Goal: Task Accomplishment & Management: Use online tool/utility

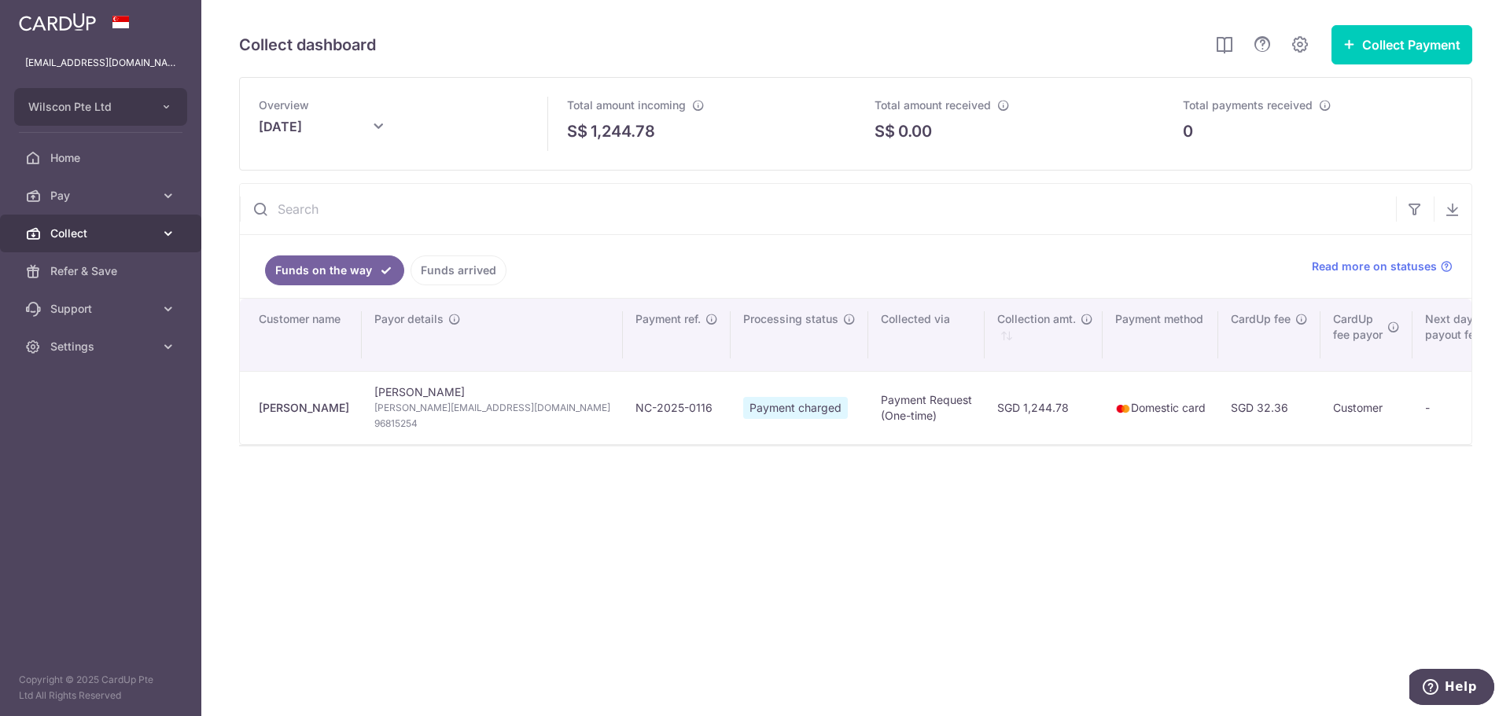
click at [81, 234] on span "Collect" at bounding box center [102, 234] width 104 height 16
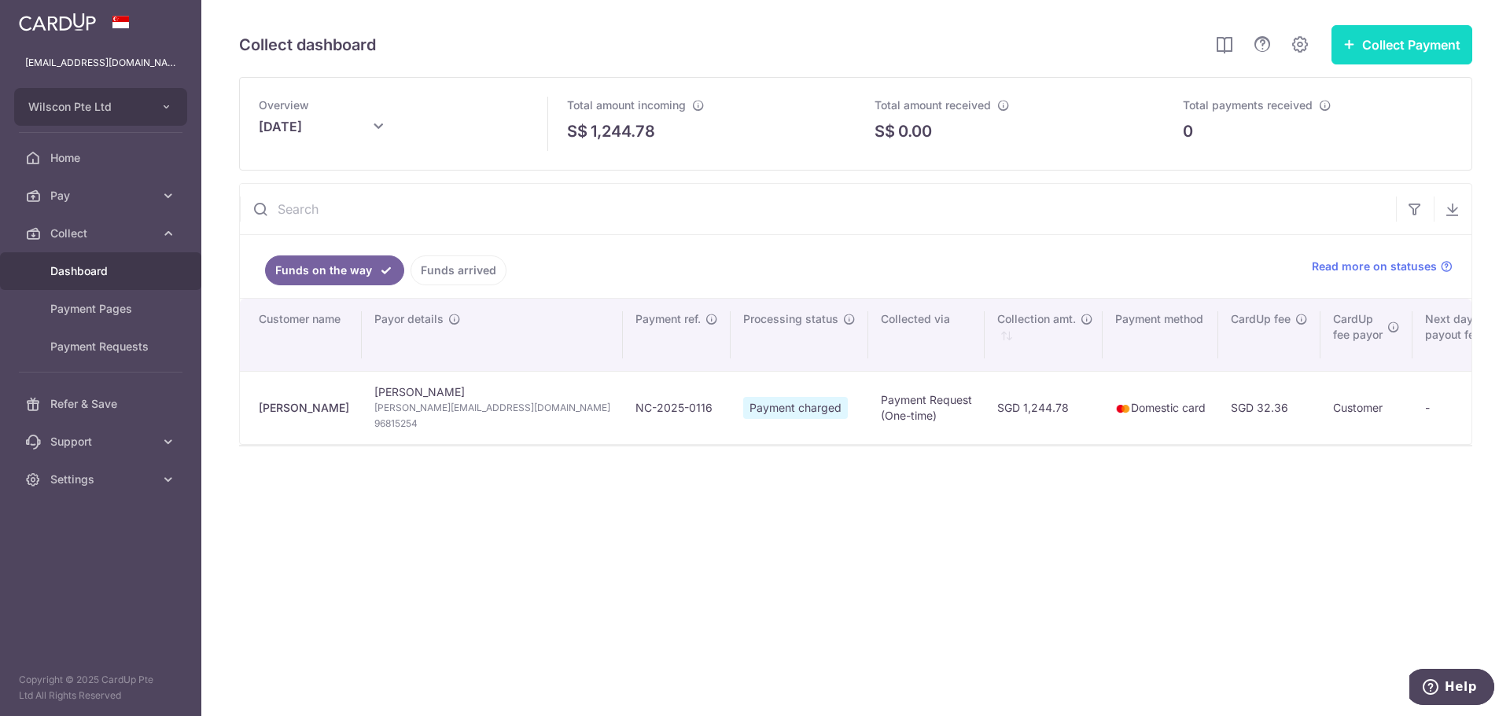
click at [1405, 46] on button "Collect Payment" at bounding box center [1401, 44] width 141 height 39
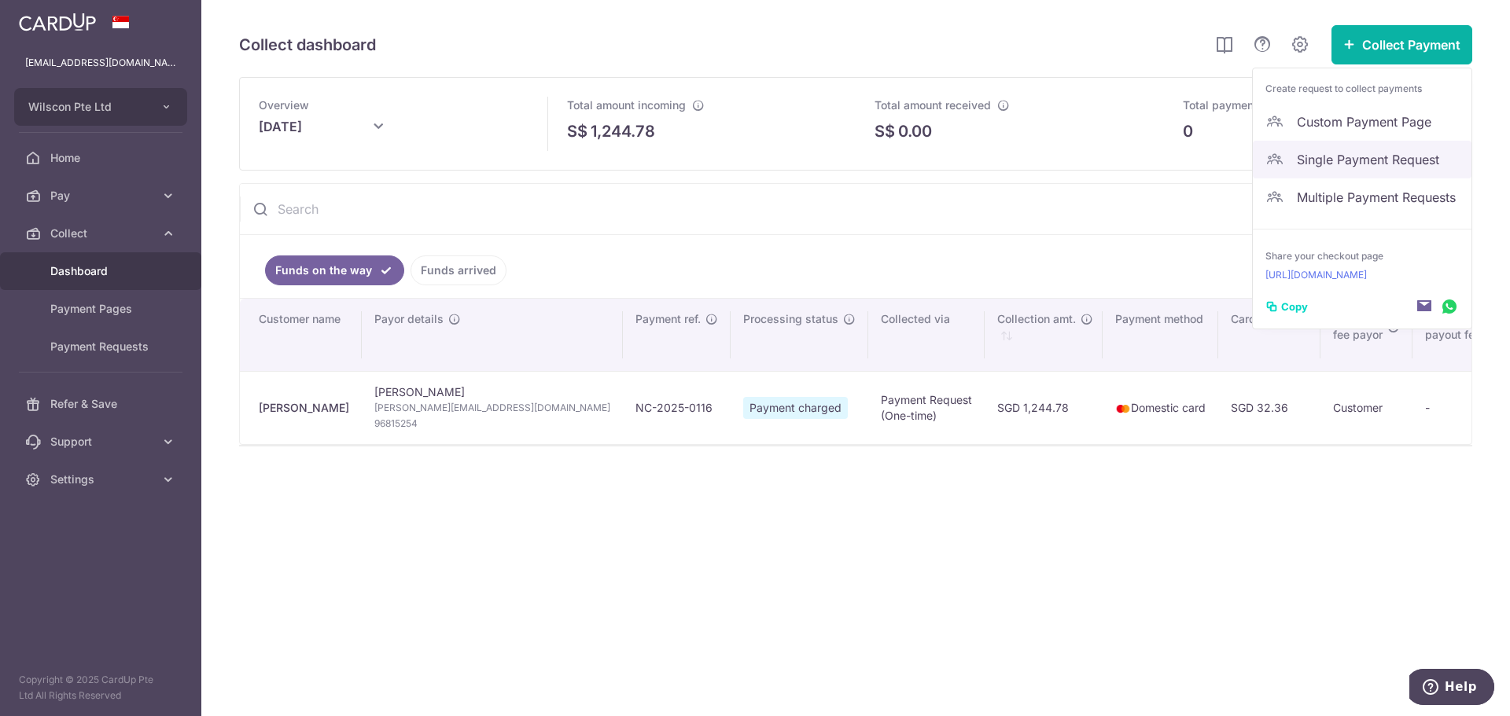
click at [1361, 161] on span "Single Payment Request" at bounding box center [1377, 159] width 162 height 19
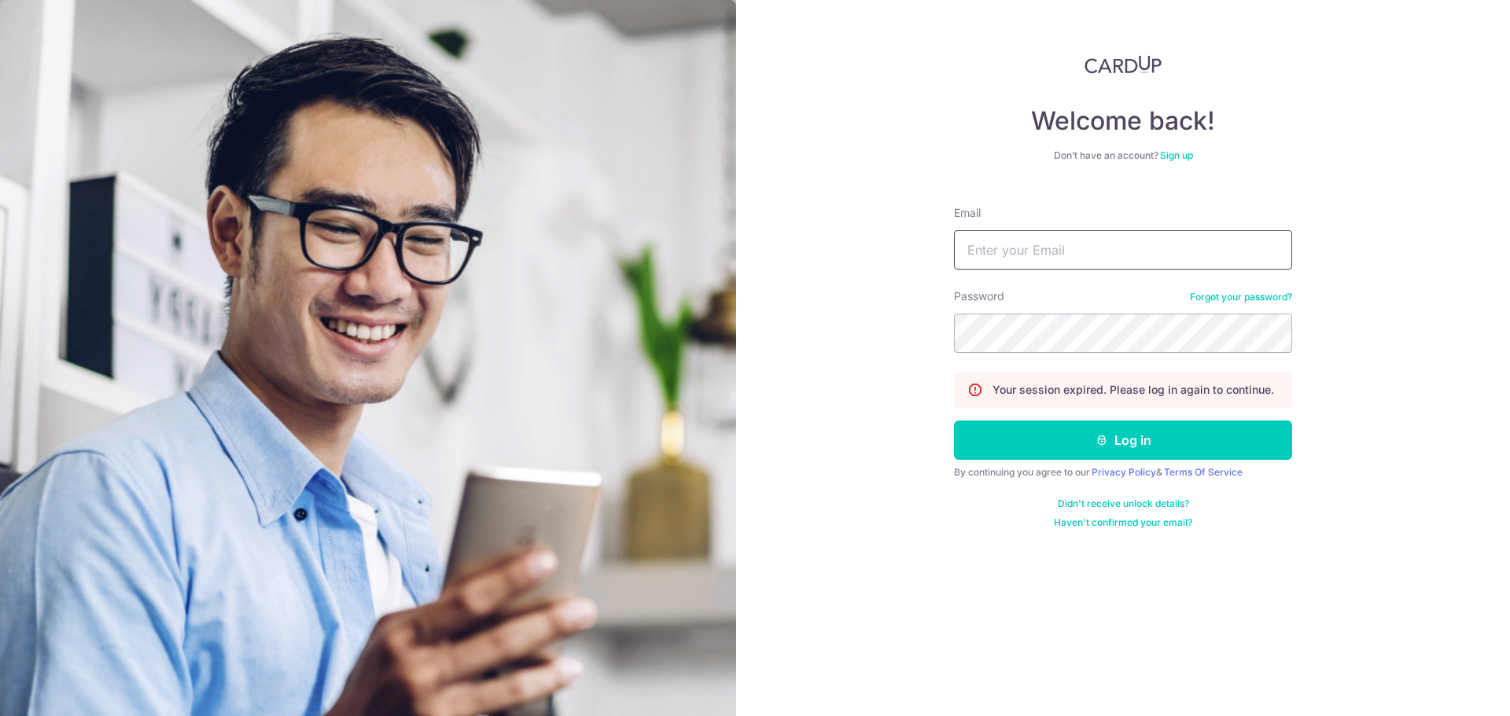
type input "[EMAIL_ADDRESS][DOMAIN_NAME]"
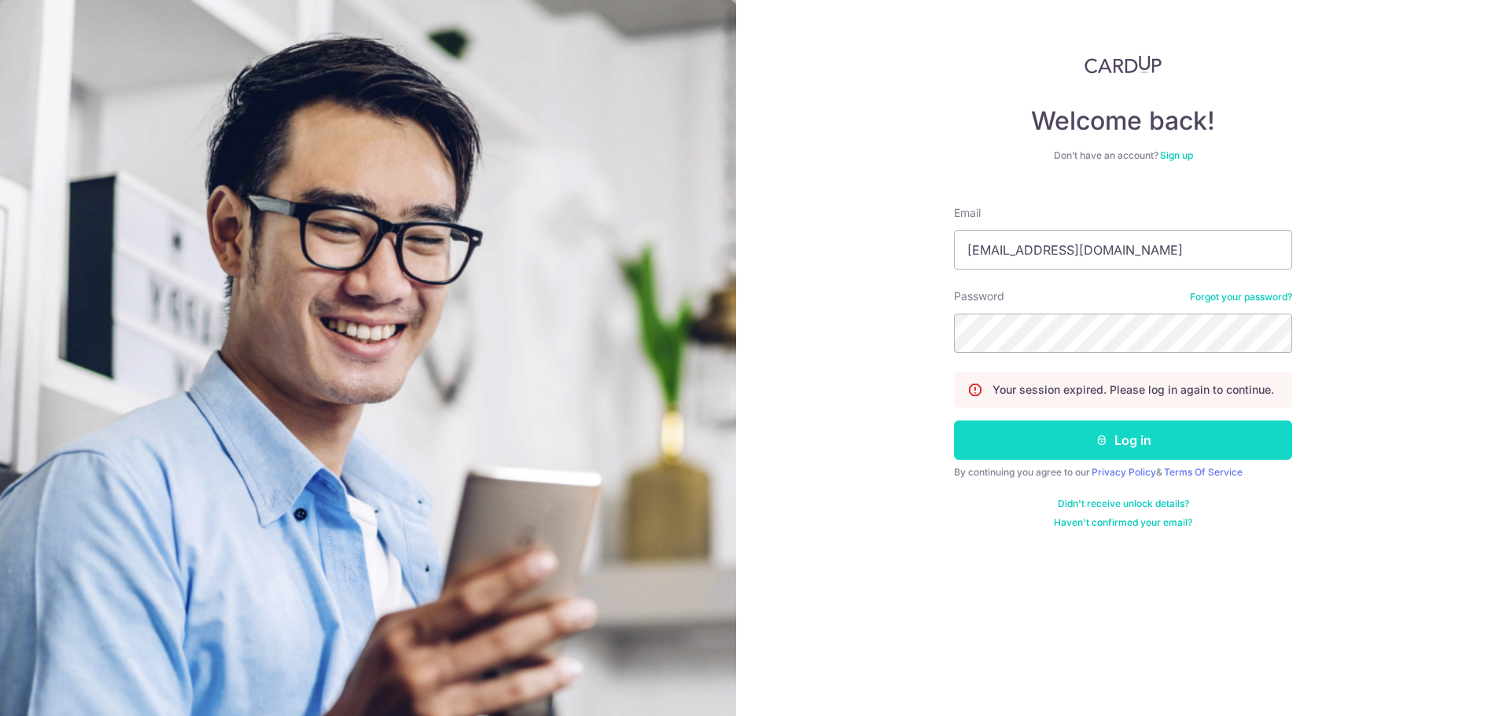
click at [1215, 422] on button "Log in" at bounding box center [1123, 440] width 338 height 39
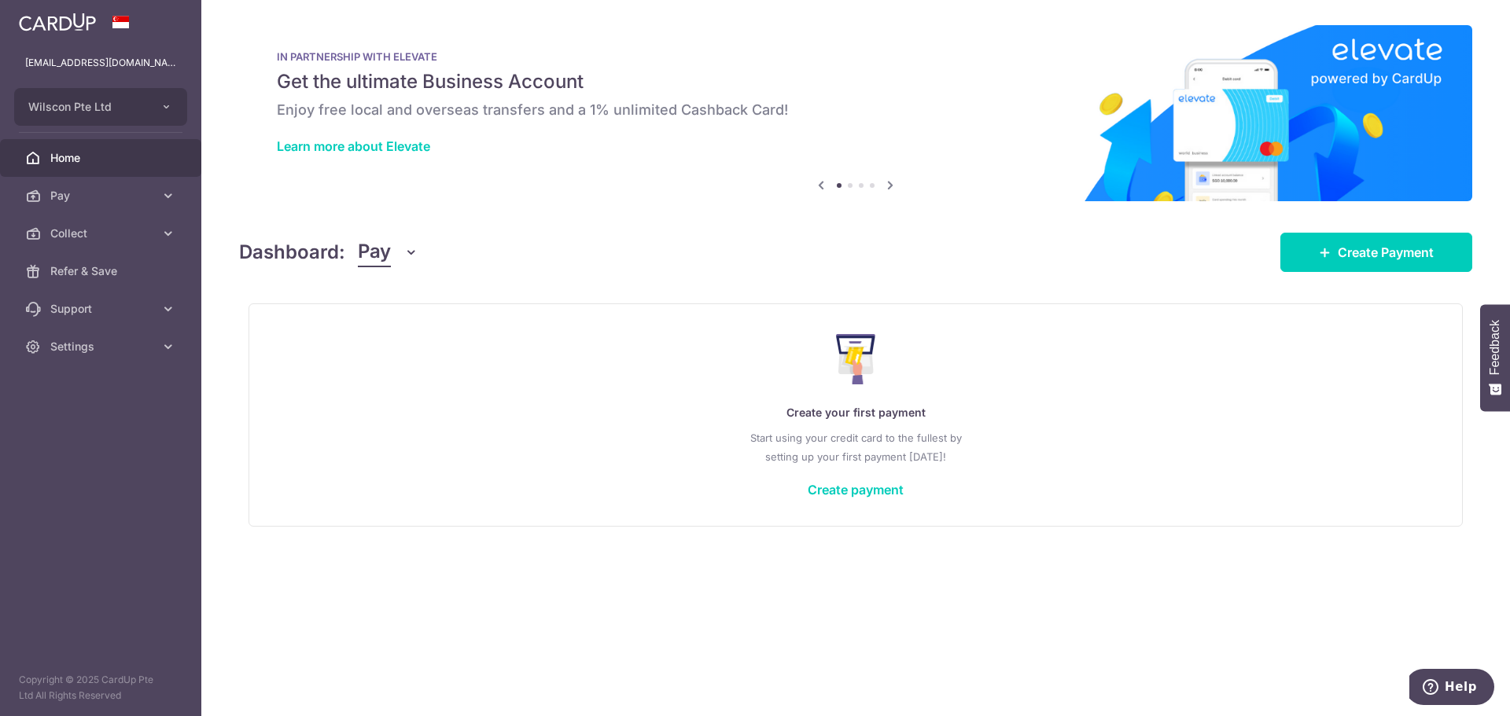
click at [394, 256] on button "Pay" at bounding box center [388, 252] width 61 height 30
click at [402, 335] on link "Collect" at bounding box center [441, 334] width 164 height 38
click at [373, 265] on span "Pay" at bounding box center [374, 252] width 33 height 30
click at [394, 326] on link "Collect" at bounding box center [441, 334] width 164 height 38
click at [130, 247] on link "Collect" at bounding box center [100, 234] width 201 height 38
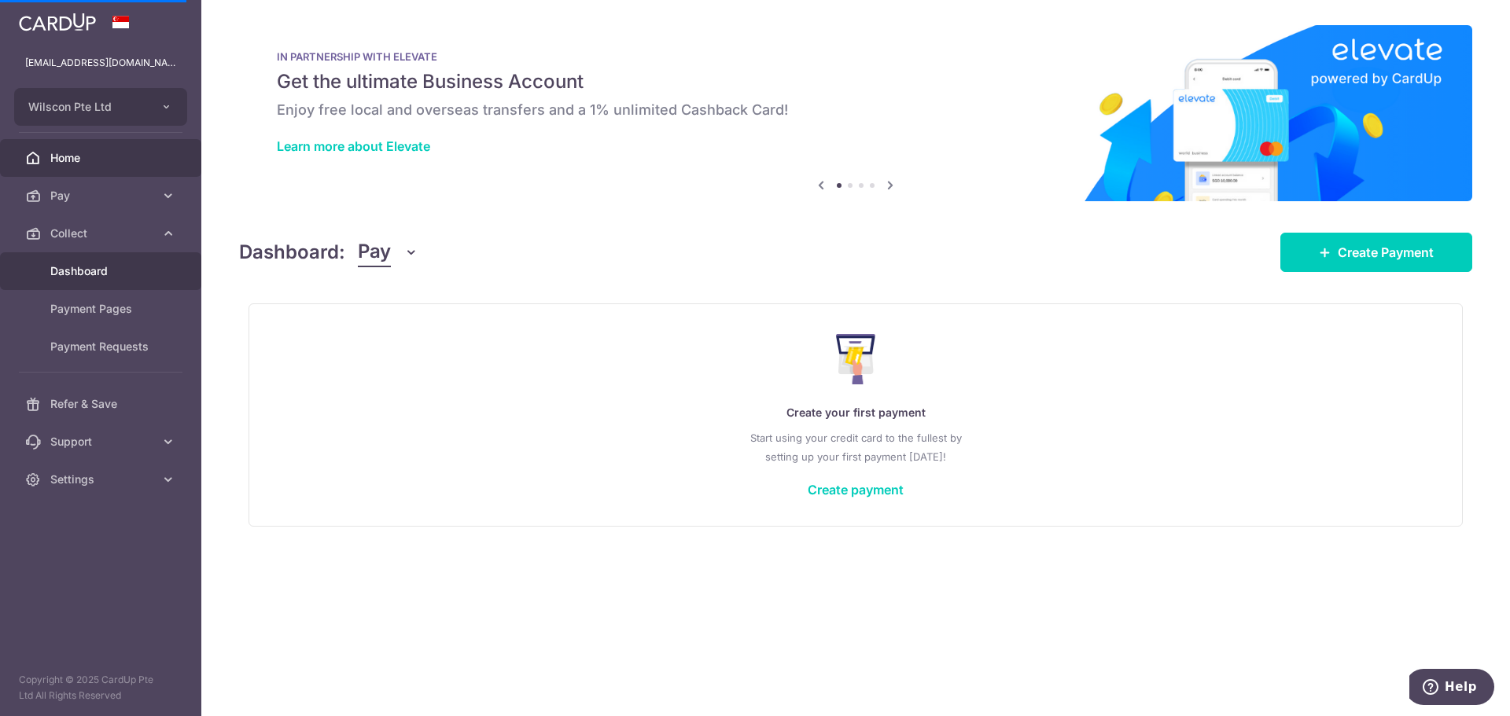
click at [119, 270] on span "Dashboard" at bounding box center [102, 271] width 104 height 16
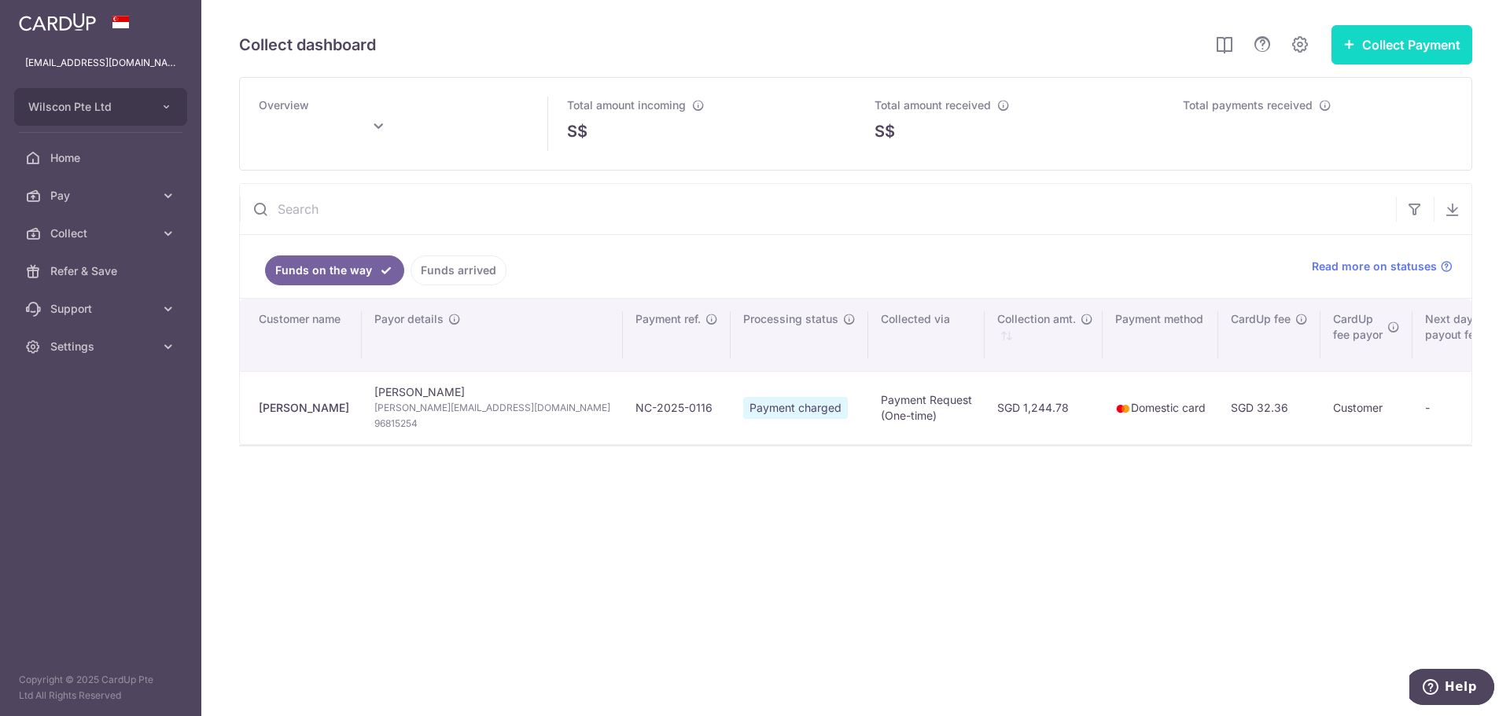
click at [1365, 25] on button "Collect Payment" at bounding box center [1401, 44] width 141 height 39
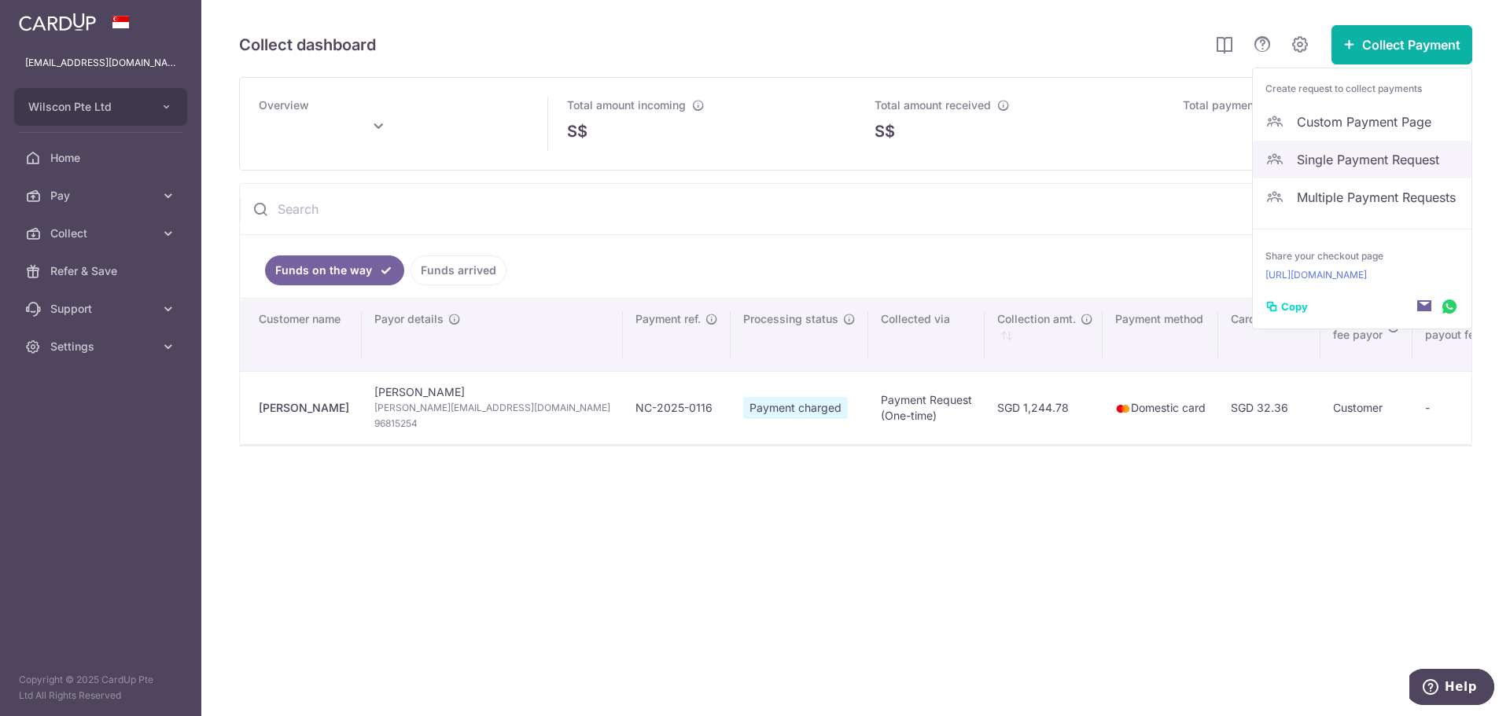
click at [1359, 156] on span "Single Payment Request" at bounding box center [1377, 159] width 162 height 19
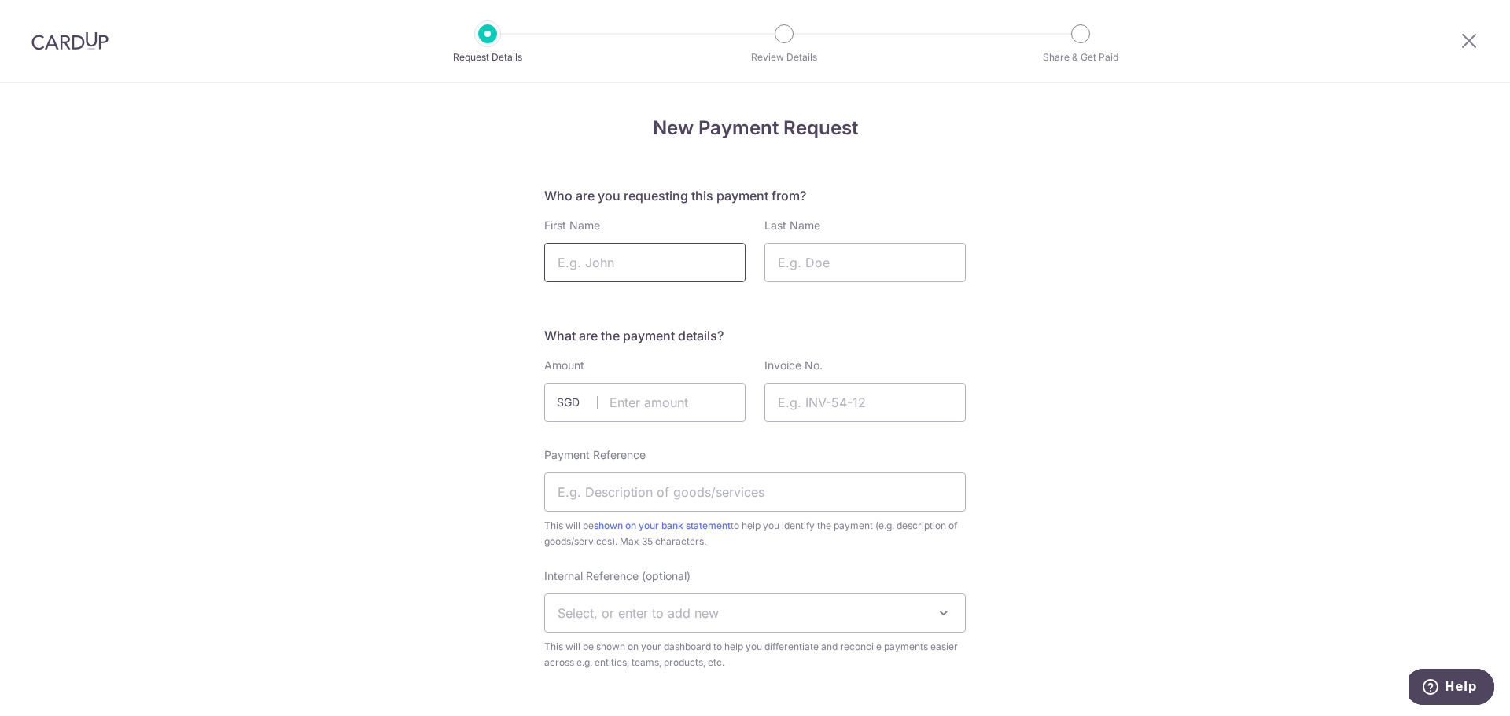
click at [619, 252] on input "First Name" at bounding box center [644, 262] width 201 height 39
type input "Ali"
click at [807, 245] on input "Last Name" at bounding box center [864, 262] width 201 height 39
type input "-"
click at [652, 397] on input "text" at bounding box center [644, 402] width 201 height 39
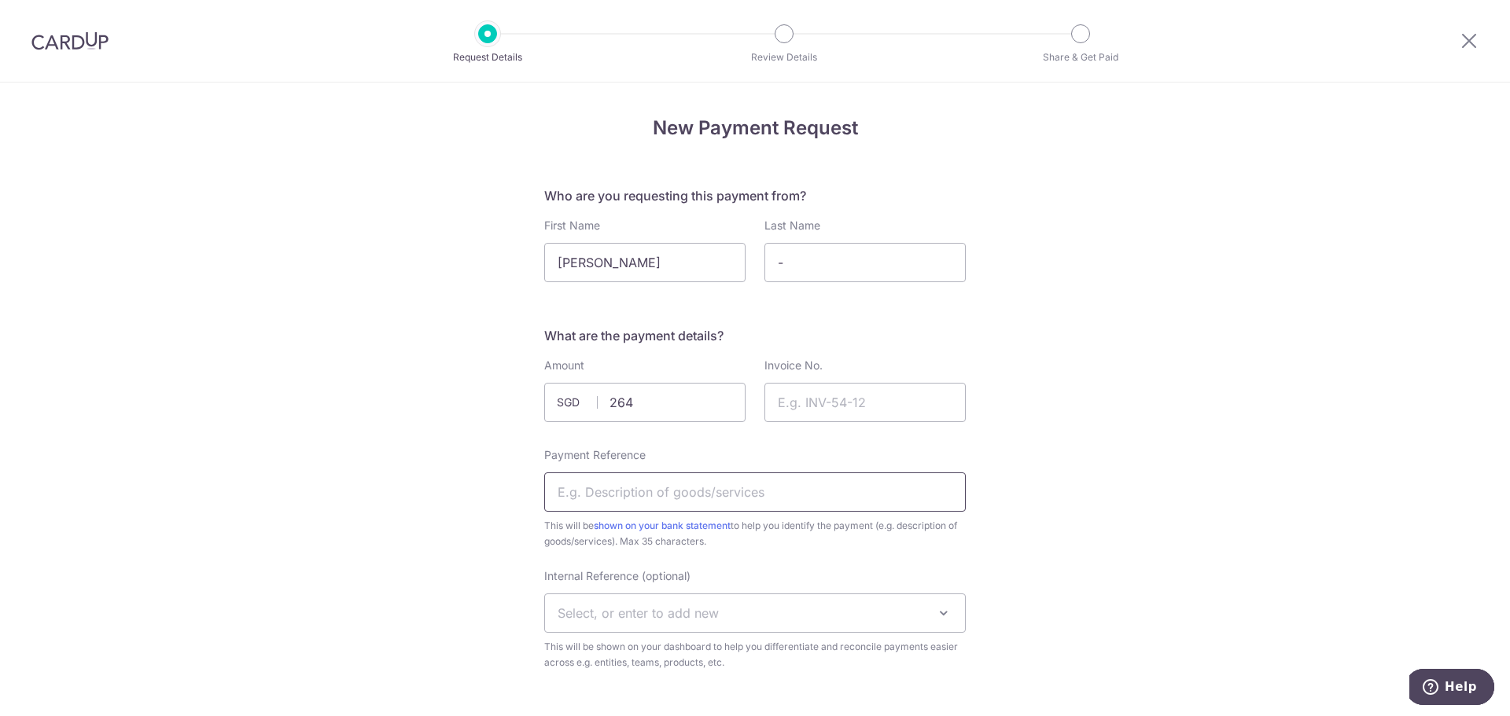
type input "264.00"
click at [828, 501] on input "Payment Reference" at bounding box center [754, 492] width 421 height 39
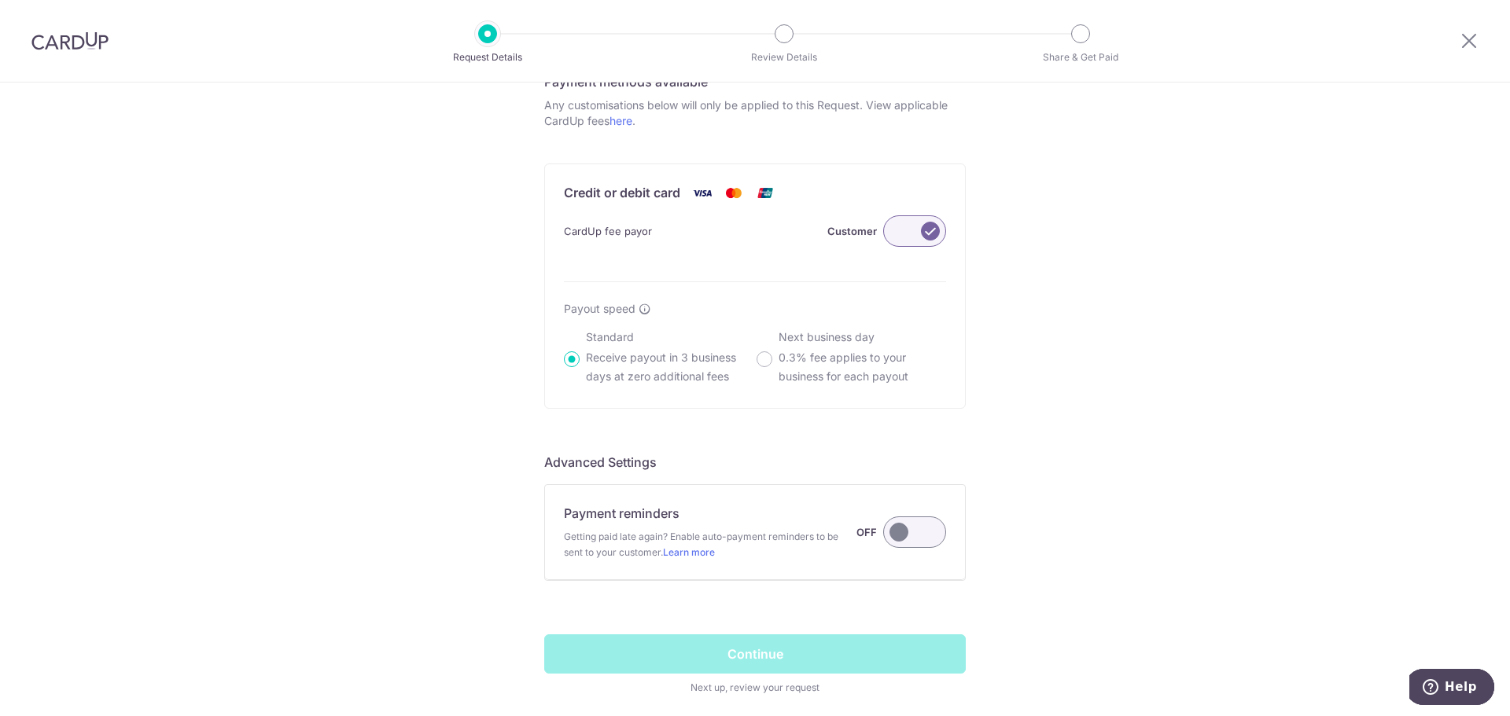
scroll to position [940, 0]
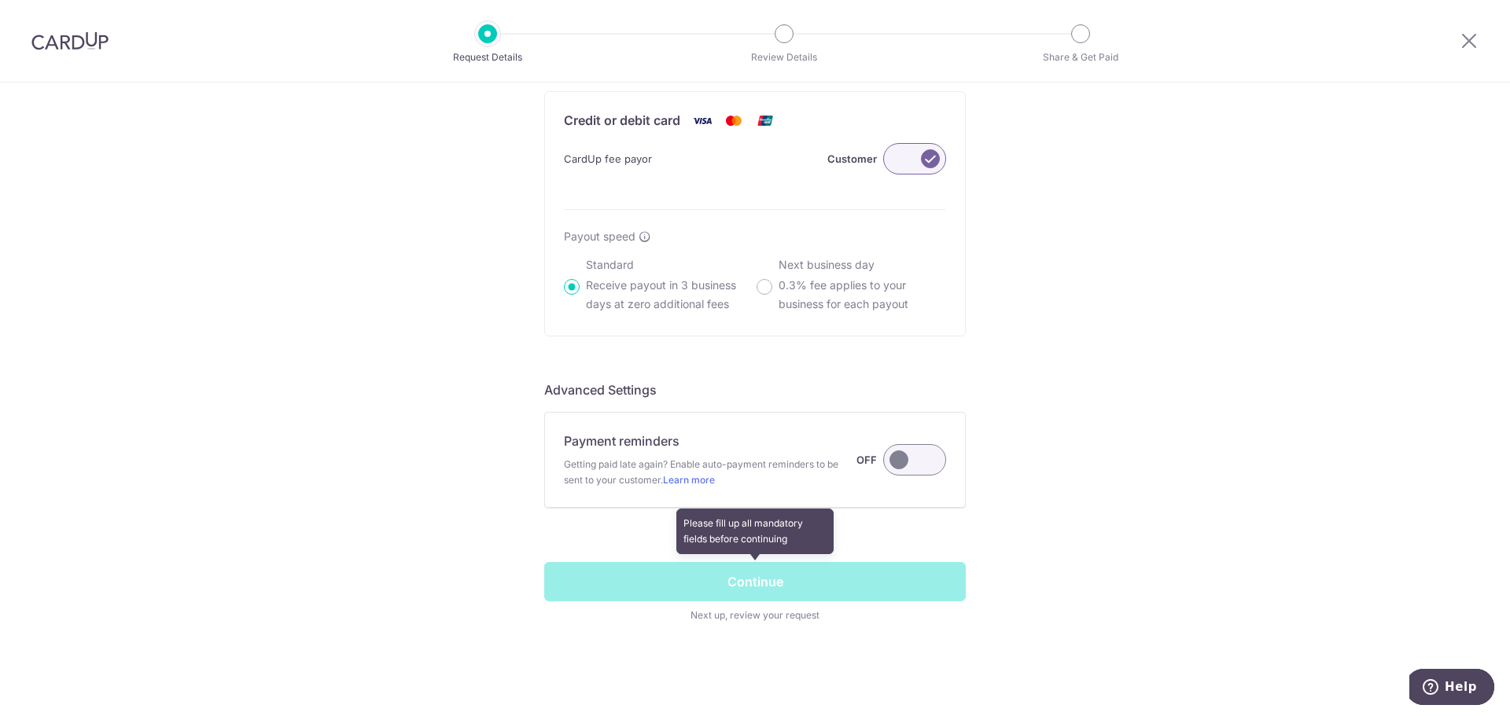
type input "Nasty Cookie 48pcs"
click at [778, 598] on span at bounding box center [754, 592] width 421 height 61
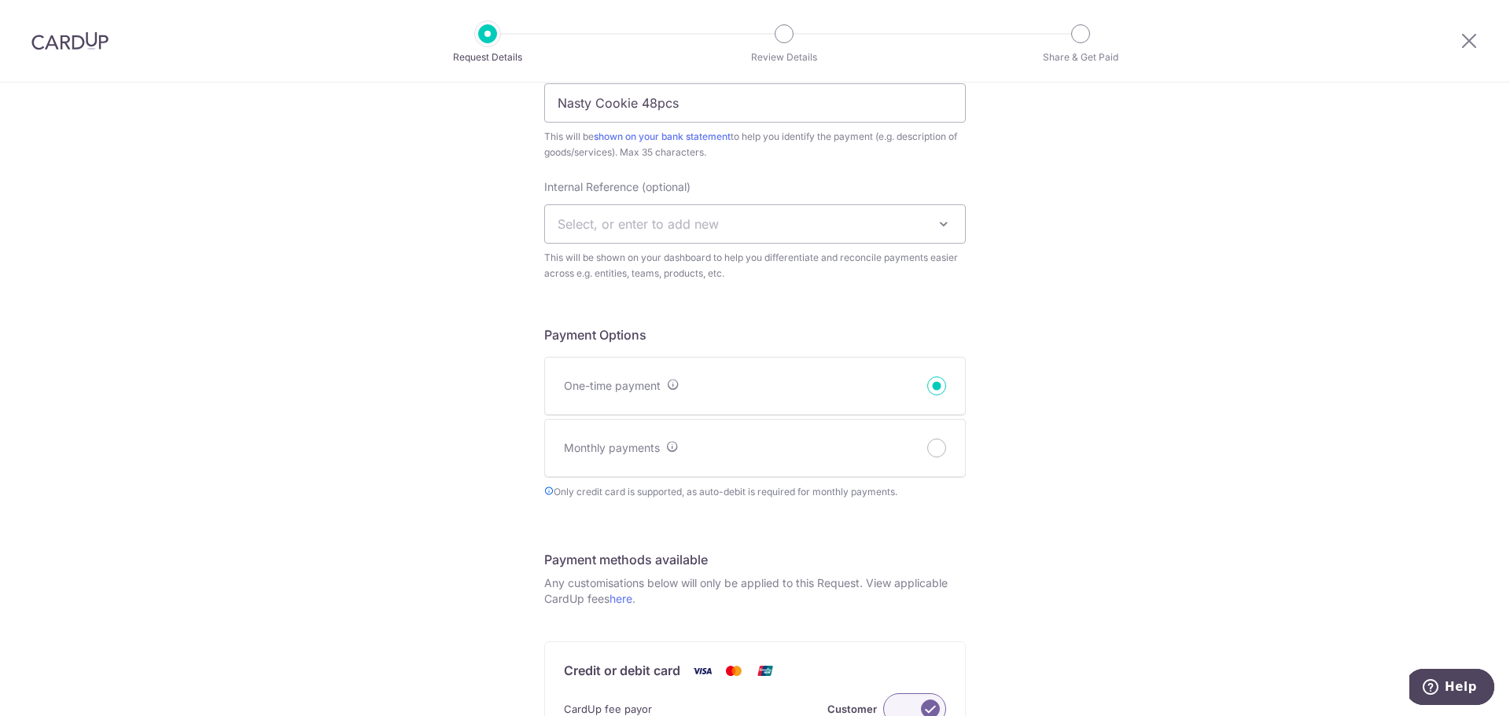
scroll to position [0, 0]
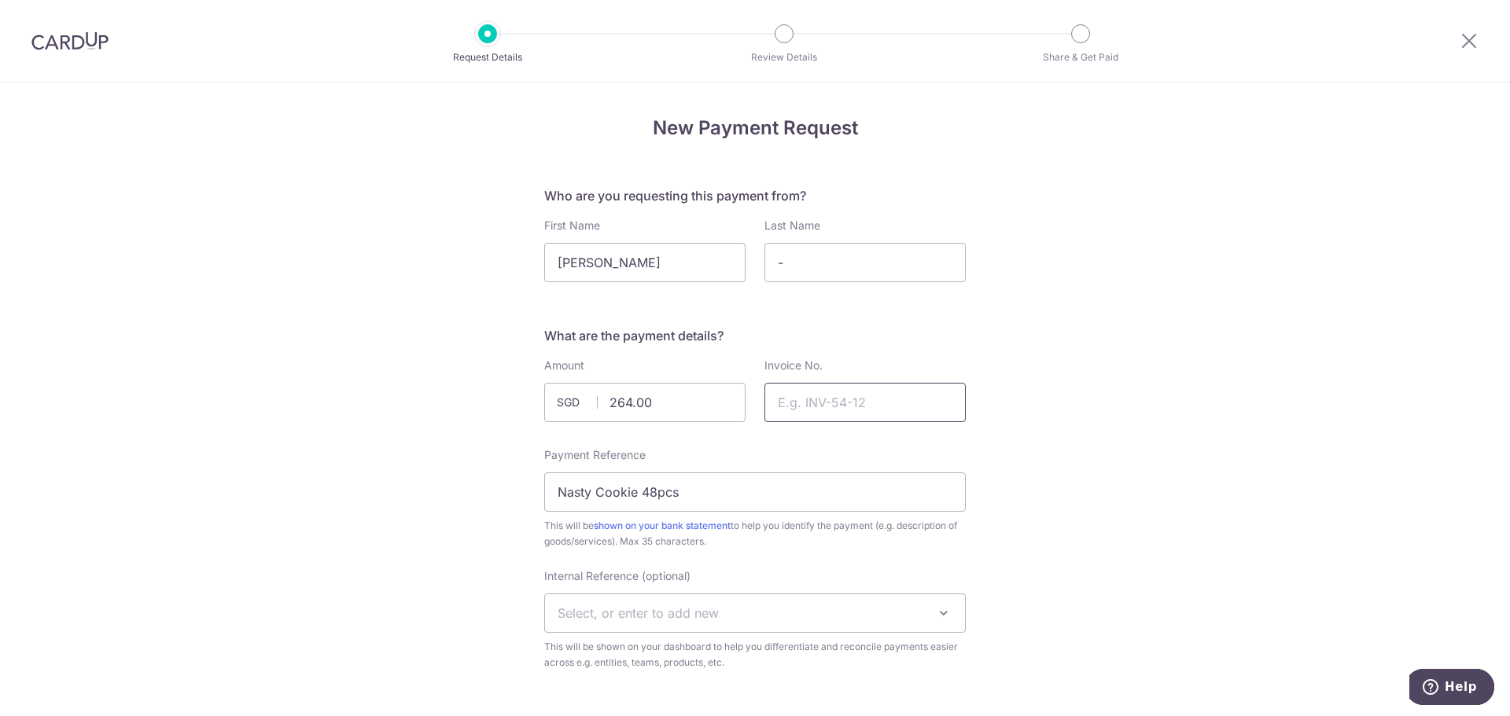
click at [878, 408] on input "Invoice No." at bounding box center [864, 402] width 201 height 39
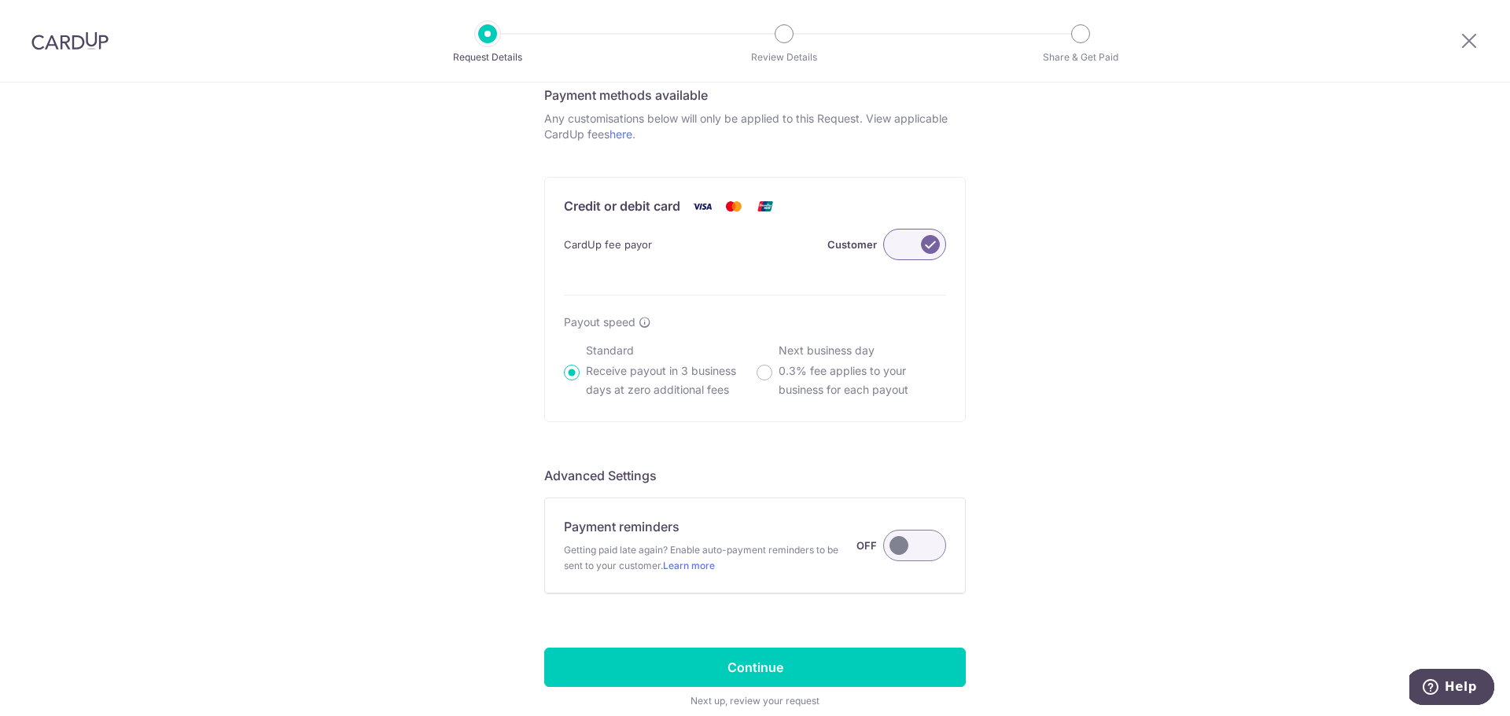
scroll to position [940, 0]
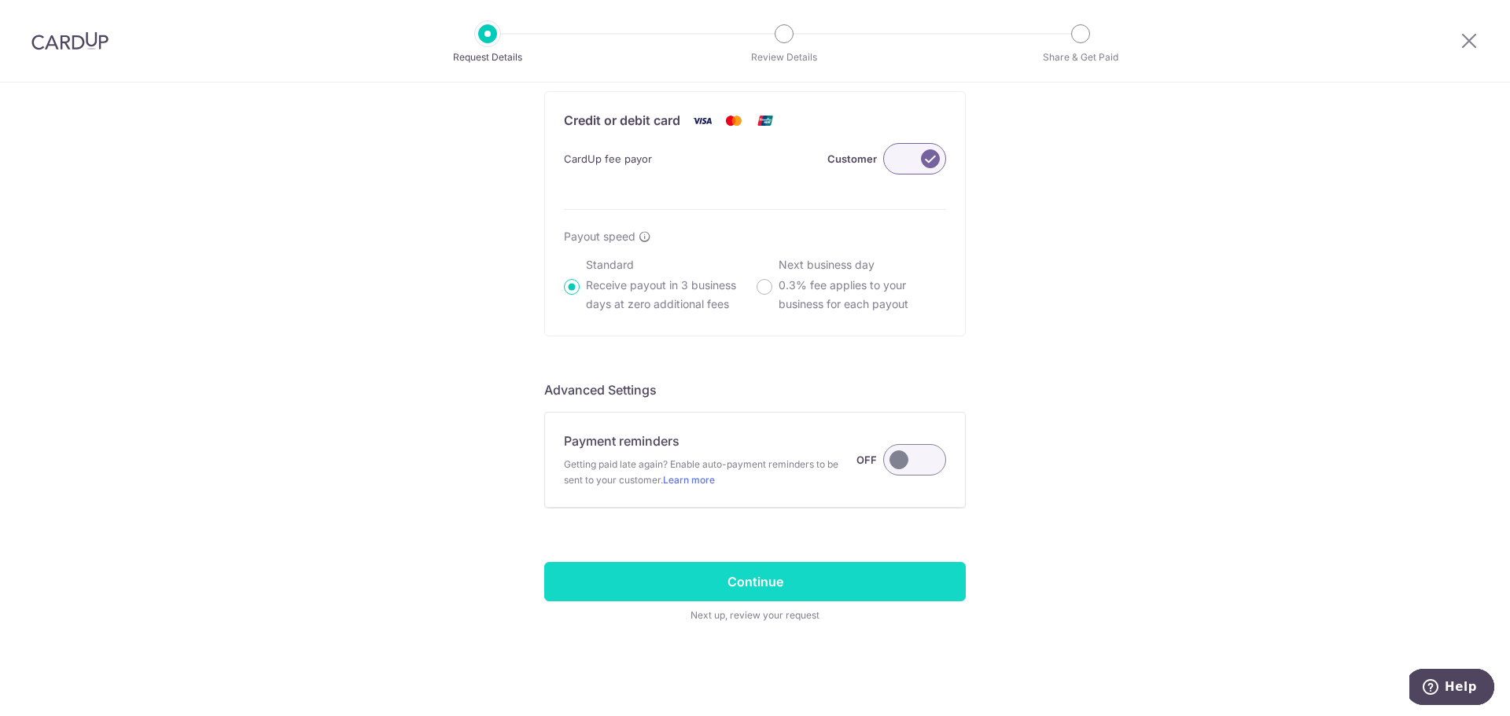
type input "110"
click at [811, 577] on input "Continue" at bounding box center [754, 581] width 421 height 39
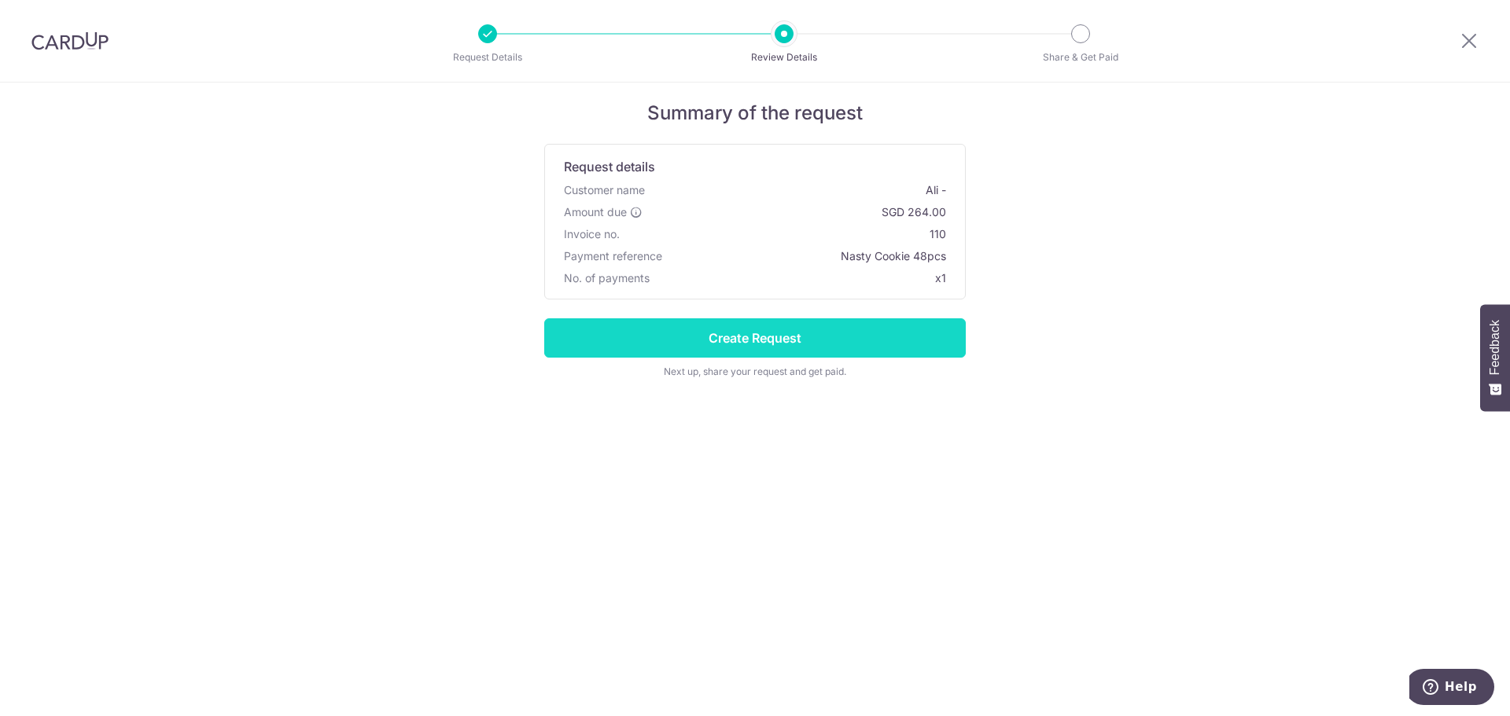
click at [832, 340] on input "Create Request" at bounding box center [754, 337] width 421 height 39
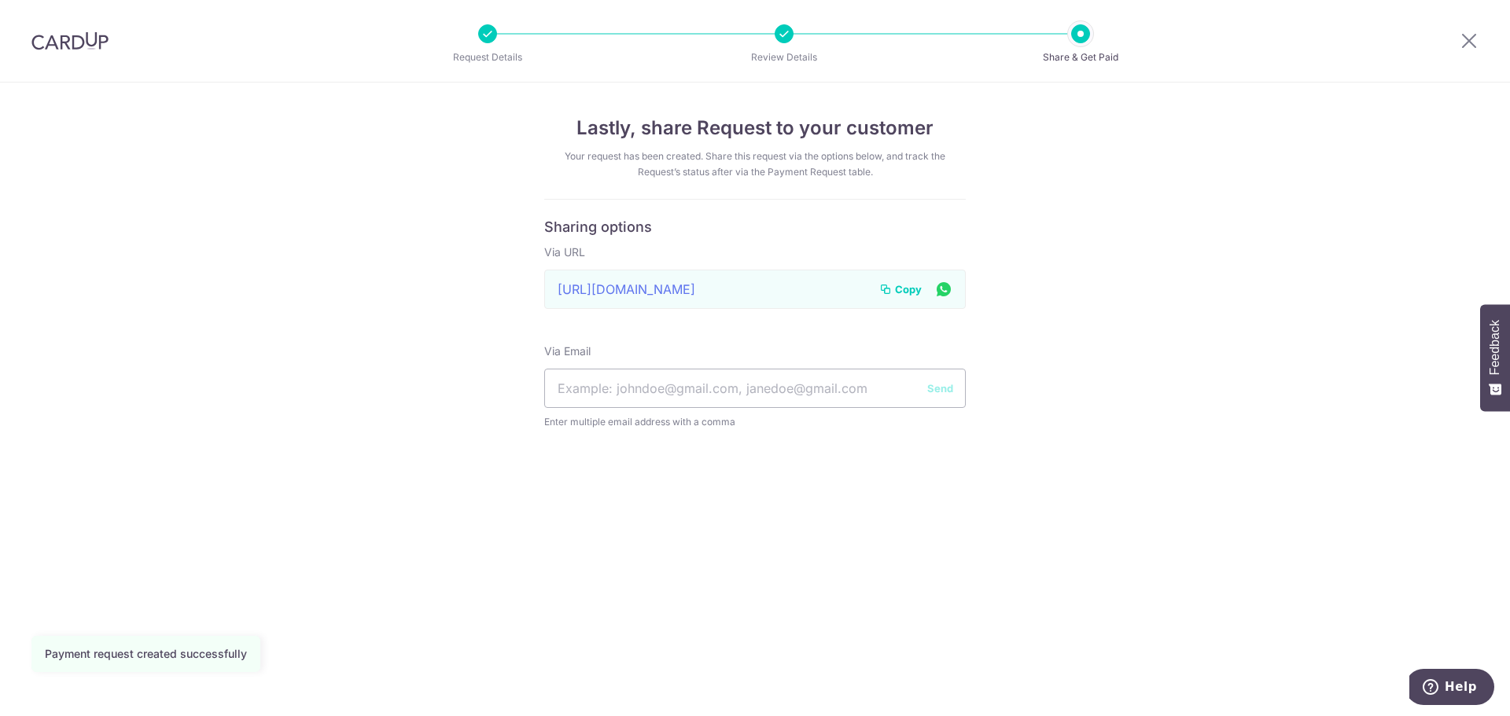
click at [896, 286] on span "Copy" at bounding box center [908, 289] width 27 height 16
